Goal: Check status: Verify the current state of an ongoing process or item

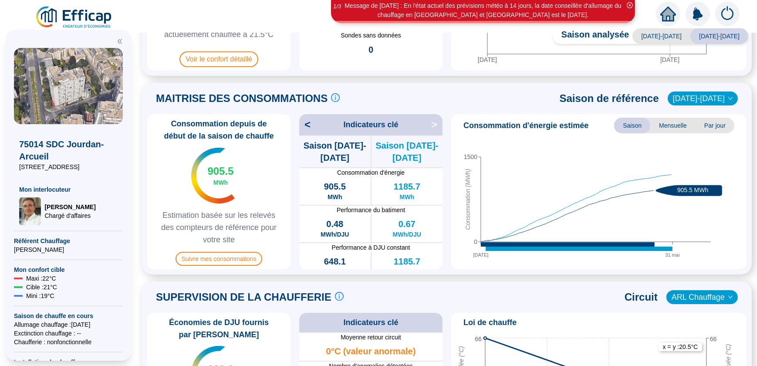
scroll to position [364, 0]
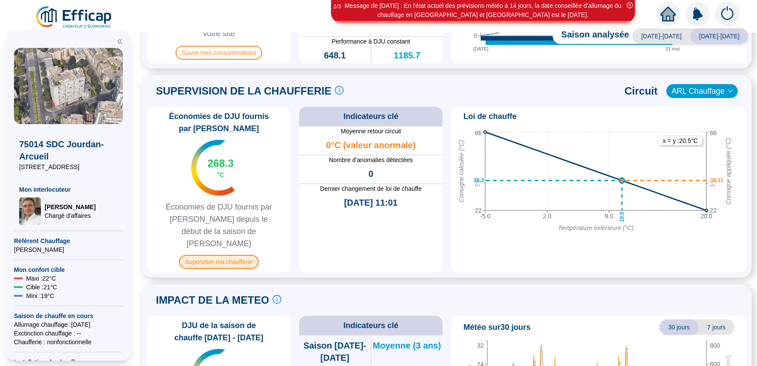
click at [213, 255] on span "Superviser ma chaufferie" at bounding box center [219, 262] width 80 height 14
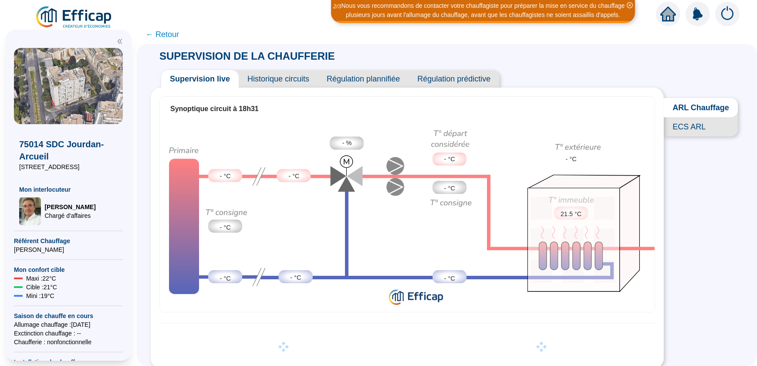
click at [690, 108] on span "ARL Chauffage" at bounding box center [701, 107] width 74 height 19
click at [151, 32] on span "← Retour" at bounding box center [447, 34] width 620 height 20
click at [153, 34] on span "← Retour" at bounding box center [162, 34] width 34 height 12
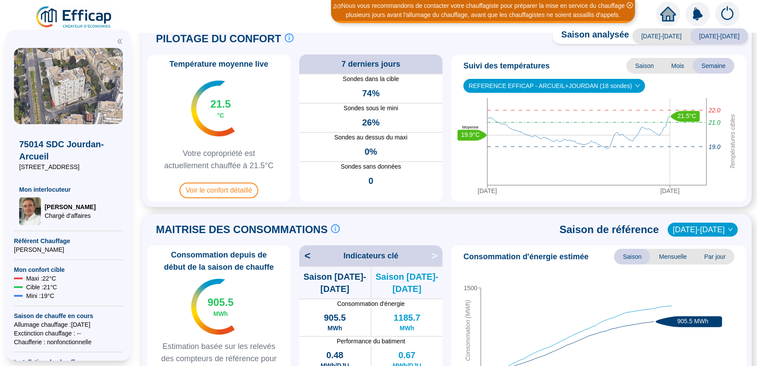
scroll to position [39, 0]
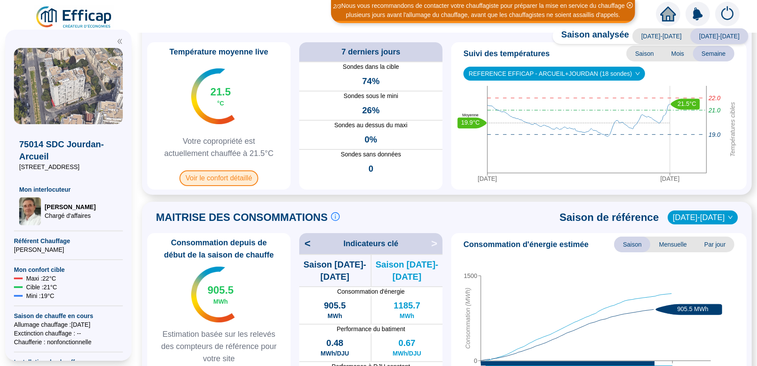
click at [229, 174] on span "Voir le confort détaillé" at bounding box center [218, 178] width 79 height 16
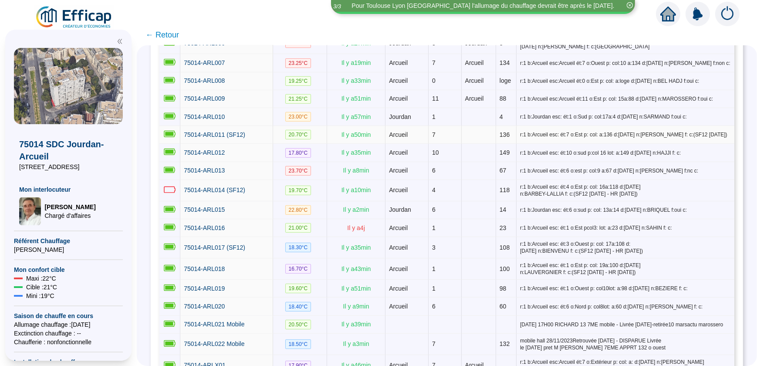
scroll to position [277, 0]
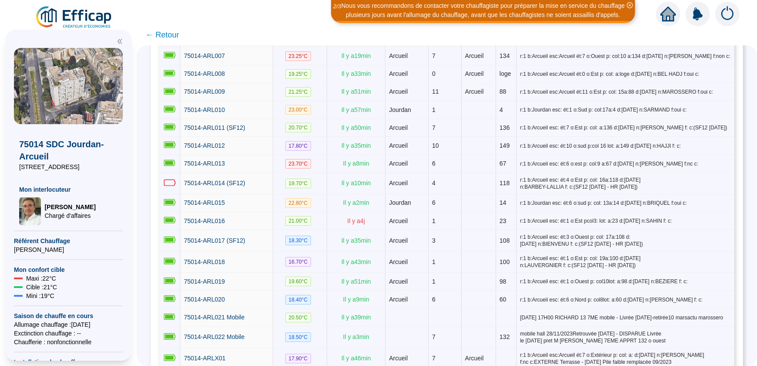
click at [154, 35] on span "← Retour" at bounding box center [162, 35] width 34 height 12
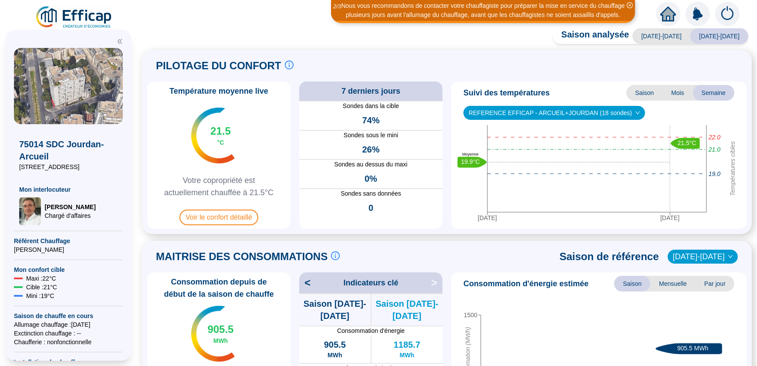
click at [152, 36] on div "Saison analysée [DATE]-[DATE] [DATE]-[DATE] PILOTAGE DU CONFORT Le pilotage du …" at bounding box center [447, 199] width 620 height 333
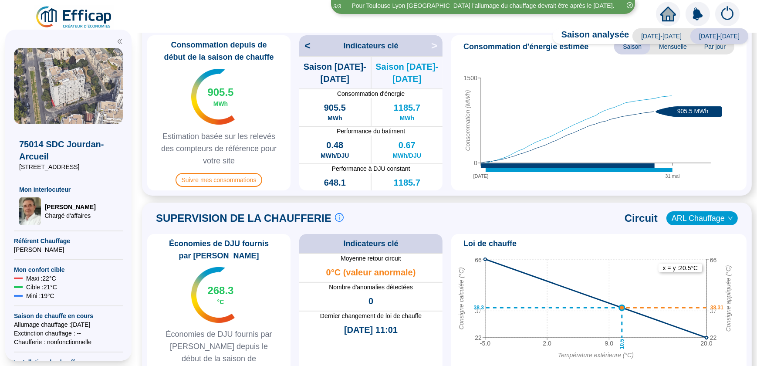
scroll to position [277, 0]
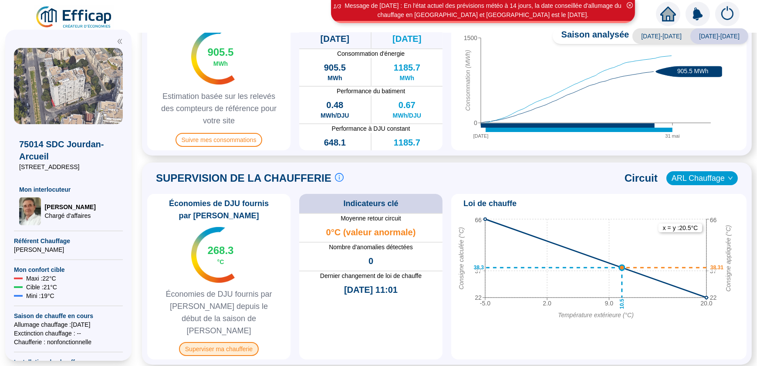
click at [225, 342] on span "Superviser ma chaufferie" at bounding box center [219, 349] width 80 height 14
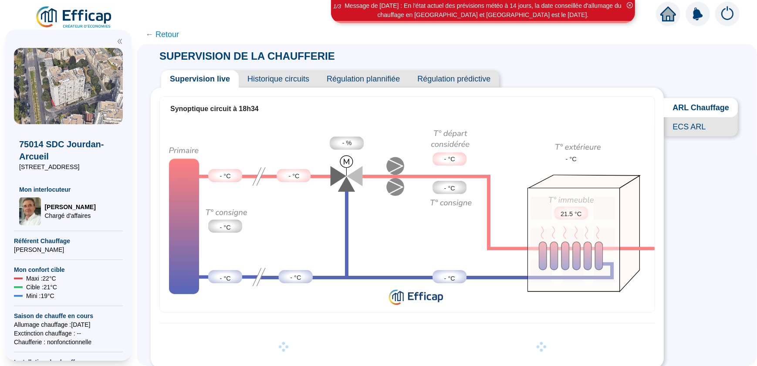
click at [683, 111] on span "ARL Chauffage" at bounding box center [701, 107] width 74 height 19
click at [690, 134] on span "ECS ARL" at bounding box center [701, 126] width 74 height 19
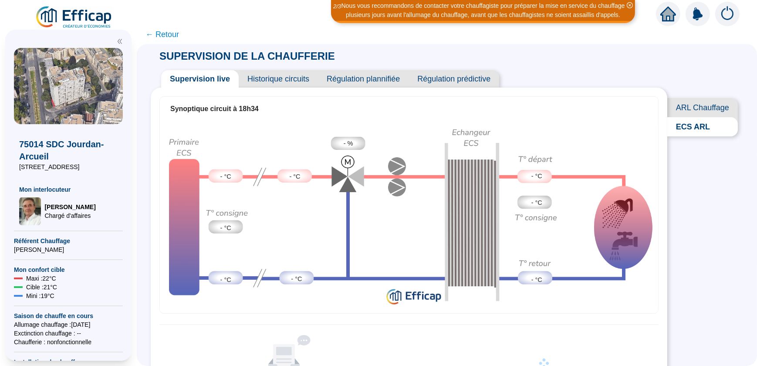
click at [277, 77] on span "Historique circuits" at bounding box center [278, 78] width 79 height 17
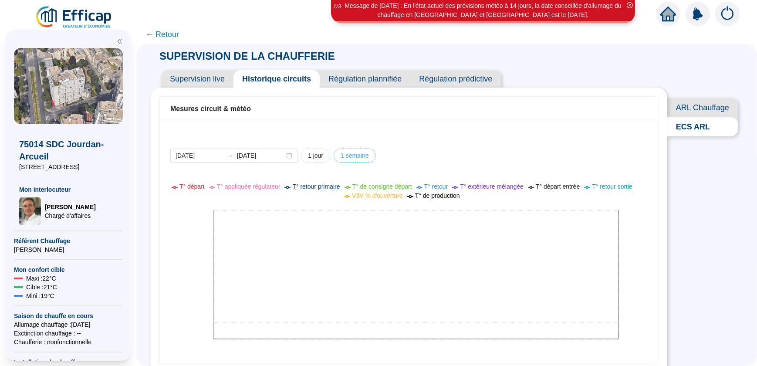
click at [351, 155] on span "1 semaine" at bounding box center [354, 155] width 28 height 9
type input "[DATE]"
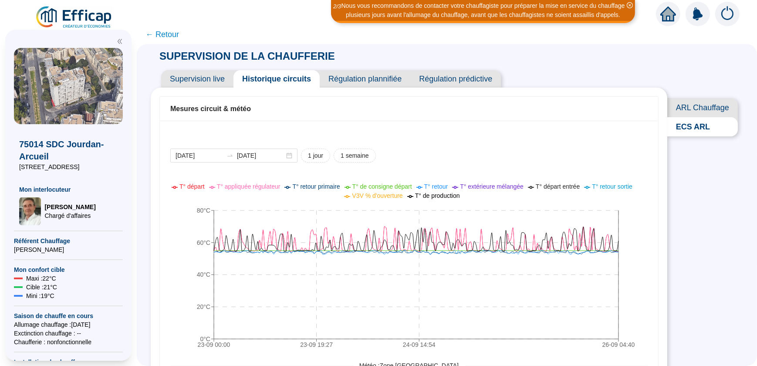
click at [685, 108] on span "ARL Chauffage" at bounding box center [702, 107] width 71 height 19
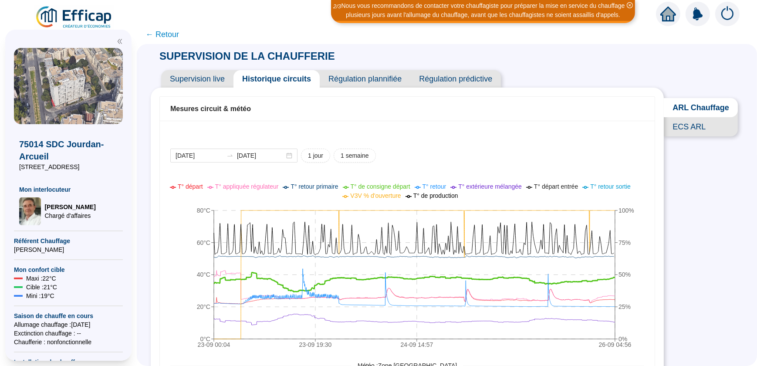
click at [204, 79] on span "Supervision live" at bounding box center [197, 78] width 72 height 17
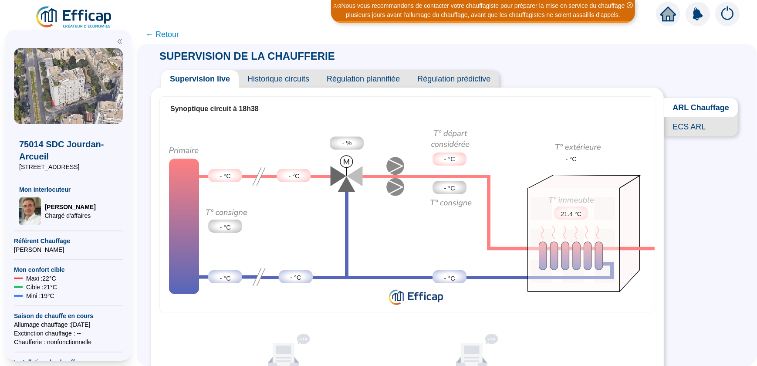
click at [152, 35] on span "← Retour" at bounding box center [162, 34] width 34 height 12
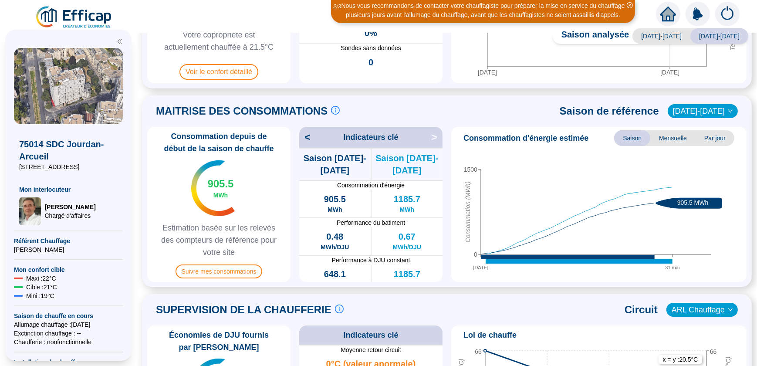
scroll to position [123, 0]
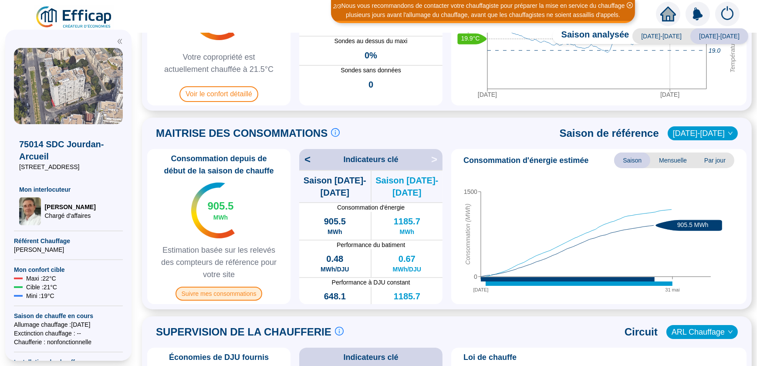
click at [225, 293] on span "Suivre mes consommations" at bounding box center [218, 293] width 87 height 14
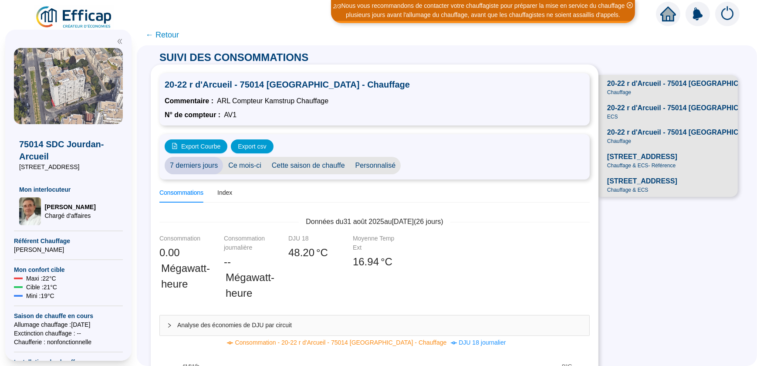
click at [636, 120] on div "20-22 r d'Arcueil - 75014 PARIS - ECS ECS" at bounding box center [695, 111] width 176 height 17
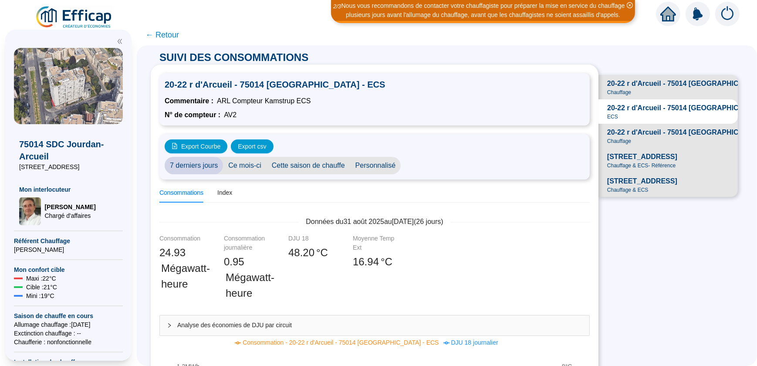
click at [152, 36] on span "← Retour" at bounding box center [162, 35] width 34 height 12
